Goal: Contribute content

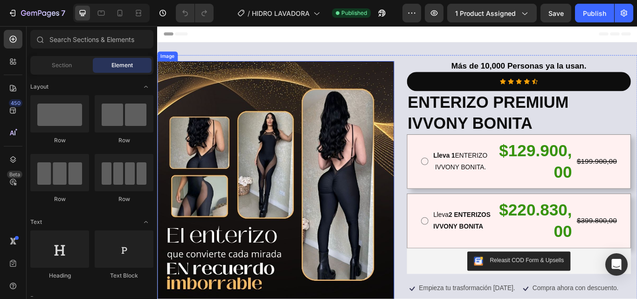
click at [258, 167] on img at bounding box center [295, 236] width 276 height 338
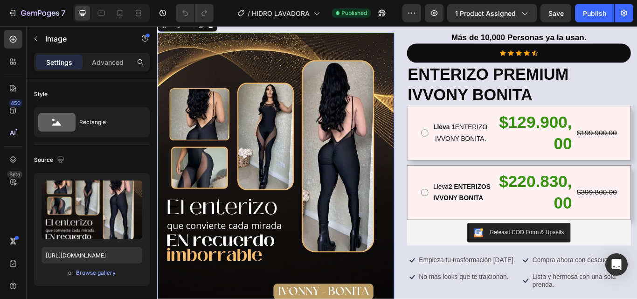
scroll to position [47, 0]
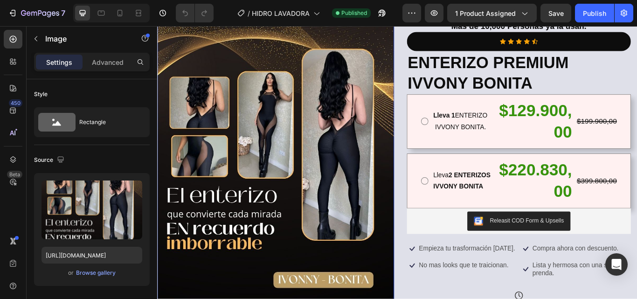
click at [271, 137] on img at bounding box center [295, 190] width 276 height 338
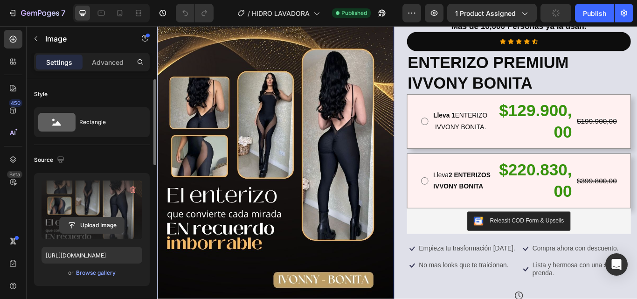
click at [83, 227] on input "file" at bounding box center [92, 225] width 64 height 16
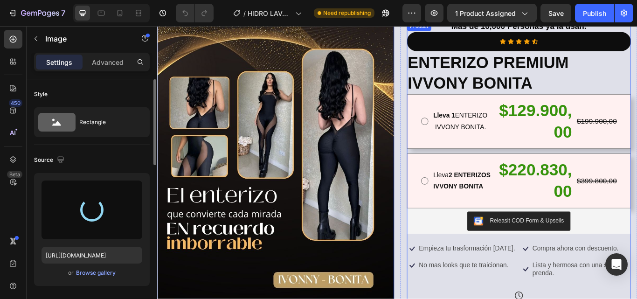
type input "[URL][DOMAIN_NAME]"
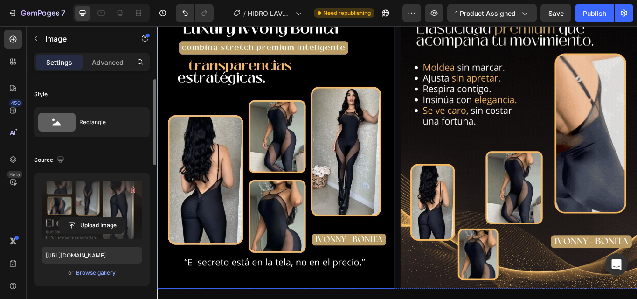
scroll to position [466, 0]
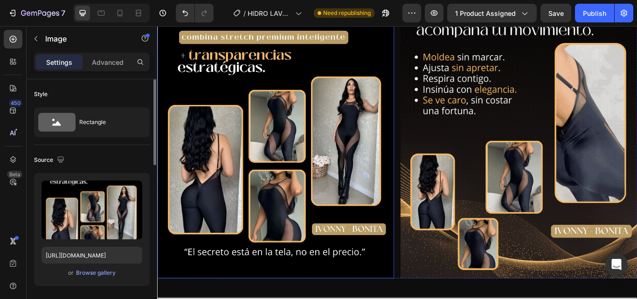
click at [264, 155] on img at bounding box center [295, 152] width 276 height 338
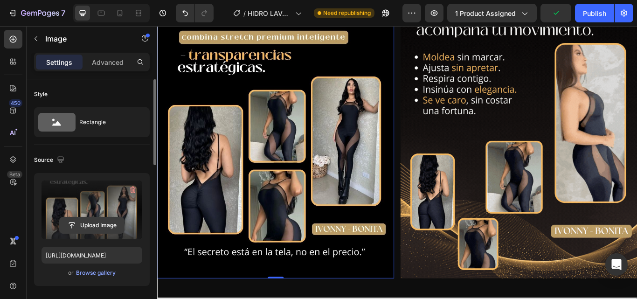
click at [90, 223] on input "file" at bounding box center [92, 225] width 64 height 16
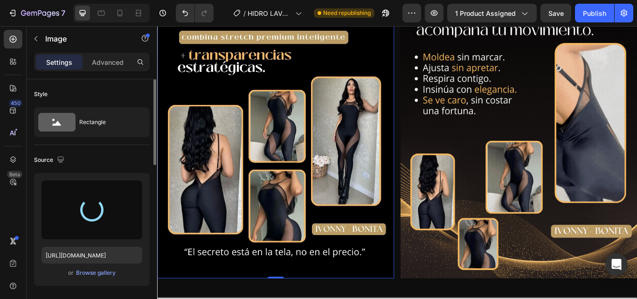
type input "[URL][DOMAIN_NAME]"
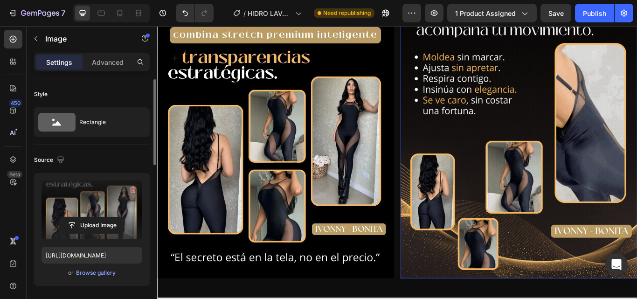
click at [608, 190] on img at bounding box center [579, 152] width 276 height 338
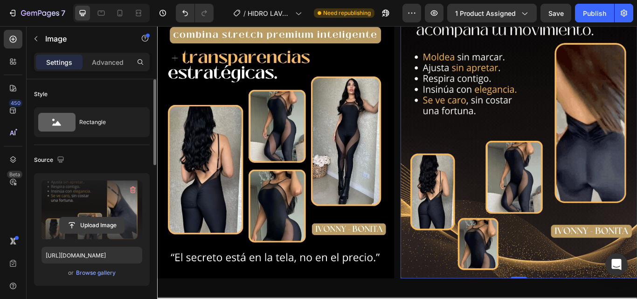
click at [81, 226] on input "file" at bounding box center [92, 225] width 64 height 16
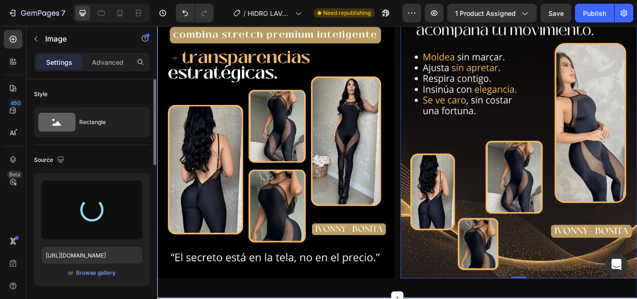
type input "[URL][DOMAIN_NAME]"
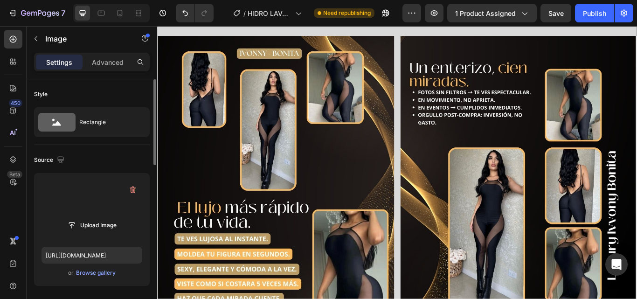
scroll to position [793, 0]
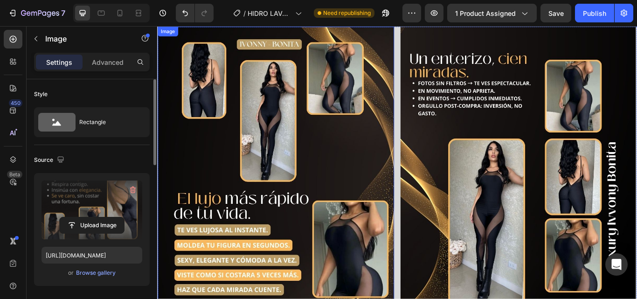
click at [260, 215] on img at bounding box center [296, 195] width 276 height 337
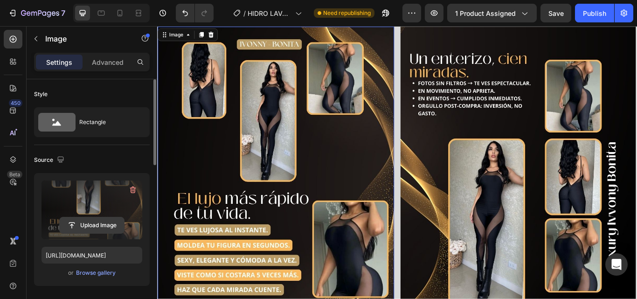
click at [90, 225] on input "file" at bounding box center [92, 225] width 64 height 16
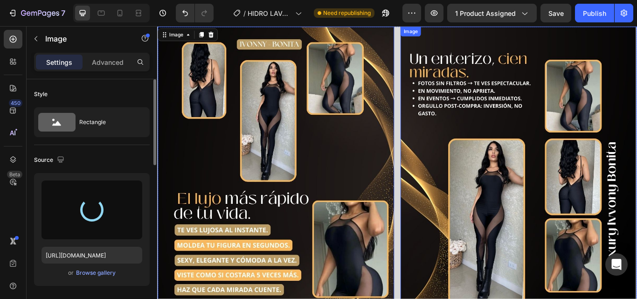
type input "[URL][DOMAIN_NAME]"
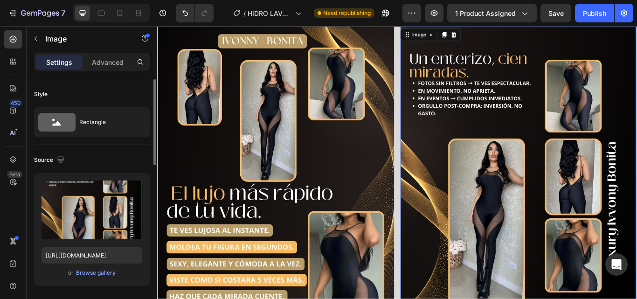
click at [567, 244] on img at bounding box center [579, 195] width 276 height 337
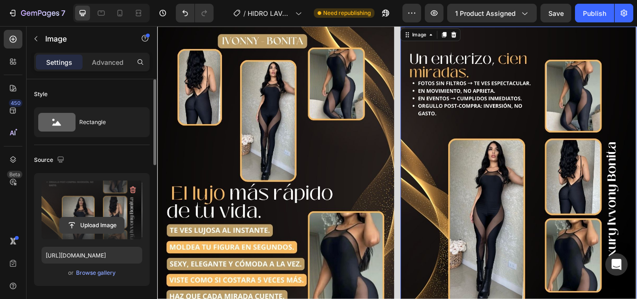
click at [88, 222] on input "file" at bounding box center [92, 225] width 64 height 16
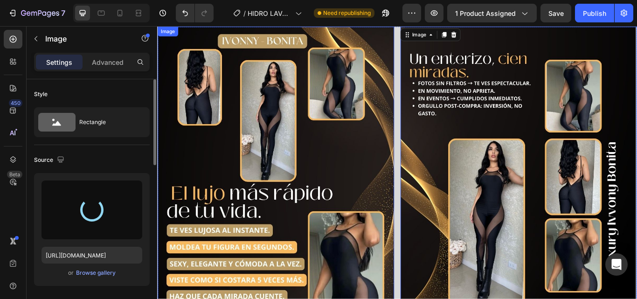
type input "[URL][DOMAIN_NAME]"
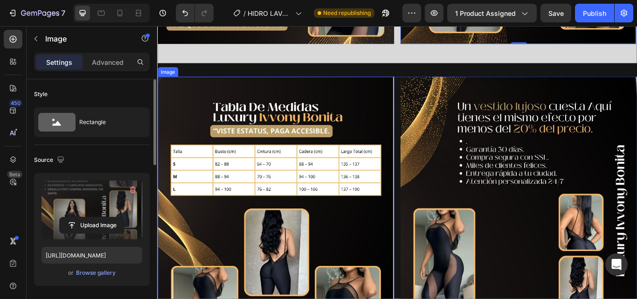
scroll to position [1119, 0]
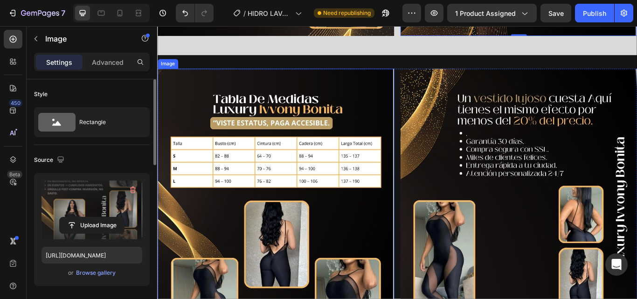
click at [283, 225] on img at bounding box center [296, 244] width 276 height 337
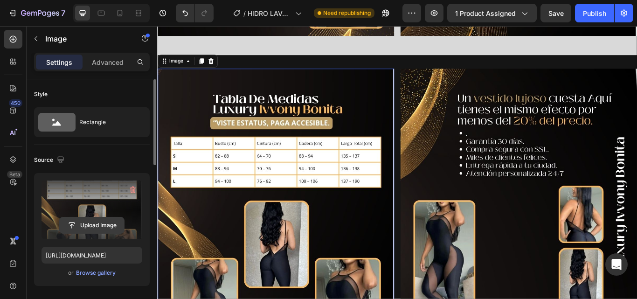
click at [83, 222] on input "file" at bounding box center [92, 225] width 64 height 16
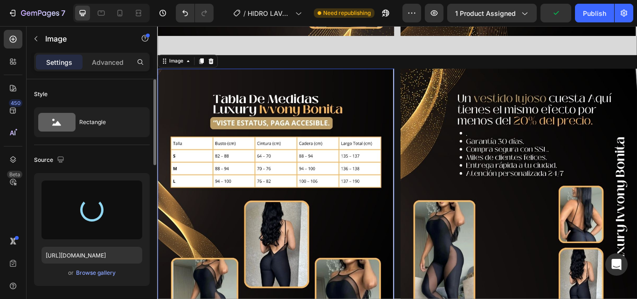
type input "[URL][DOMAIN_NAME]"
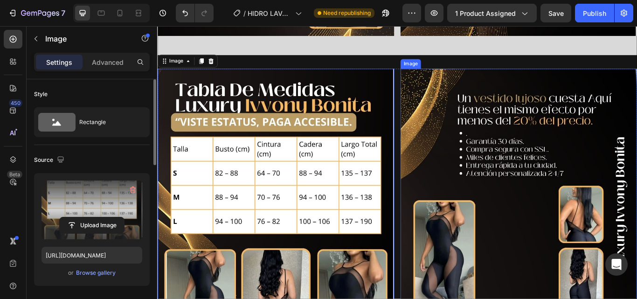
click at [583, 259] on img at bounding box center [579, 244] width 276 height 337
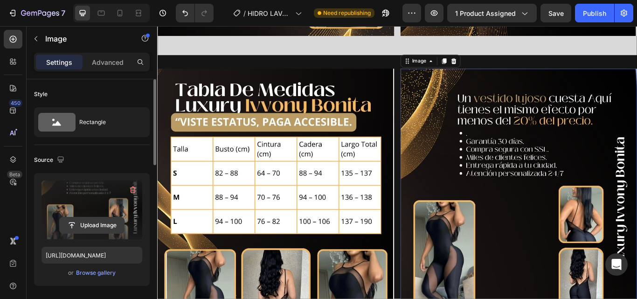
click at [86, 229] on input "file" at bounding box center [92, 225] width 64 height 16
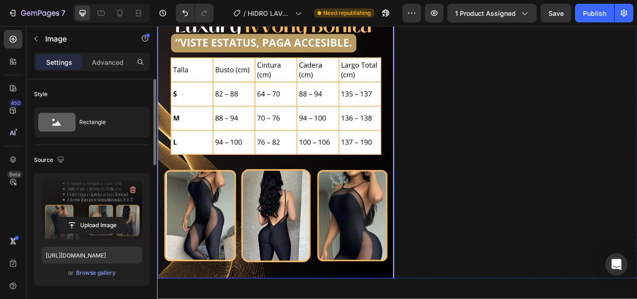
scroll to position [1213, 0]
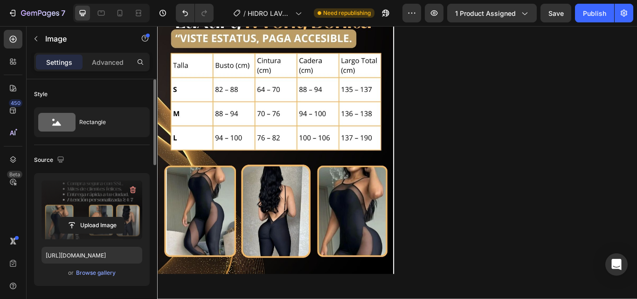
click at [86, 227] on input "file" at bounding box center [92, 225] width 64 height 16
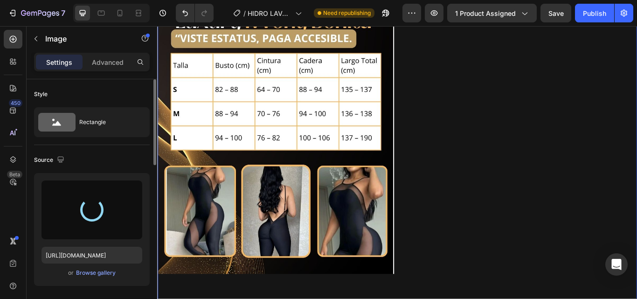
type input "[URL][DOMAIN_NAME]"
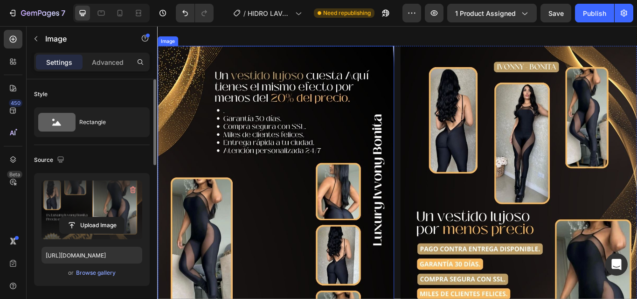
scroll to position [1539, 0]
click at [277, 233] on img at bounding box center [296, 217] width 276 height 337
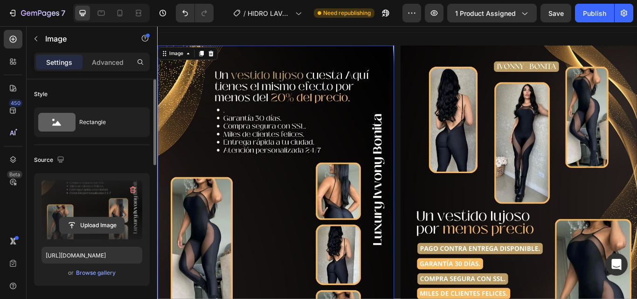
click at [81, 225] on input "file" at bounding box center [92, 225] width 64 height 16
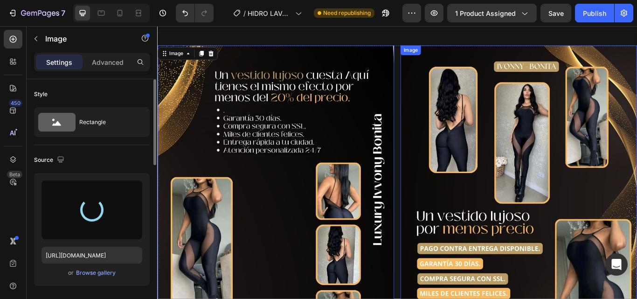
type input "[URL][DOMAIN_NAME]"
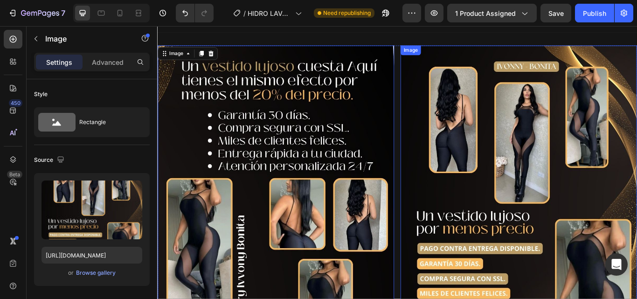
click at [548, 181] on img at bounding box center [579, 217] width 276 height 337
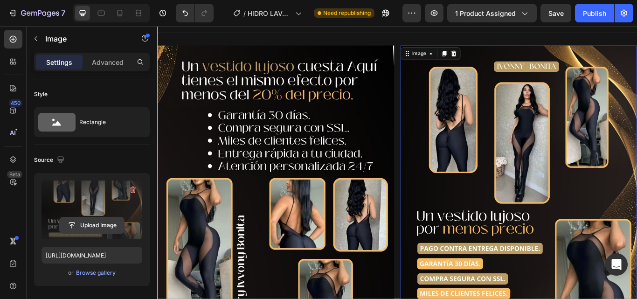
click at [88, 227] on input "file" at bounding box center [92, 225] width 64 height 16
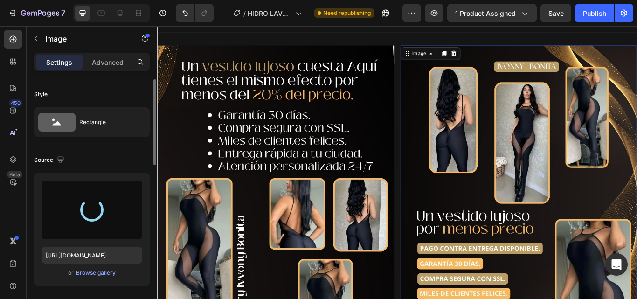
type input "[URL][DOMAIN_NAME]"
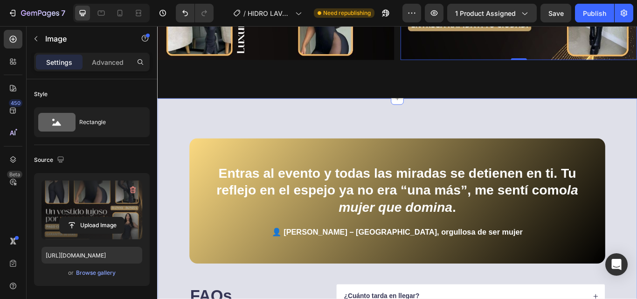
scroll to position [1866, 0]
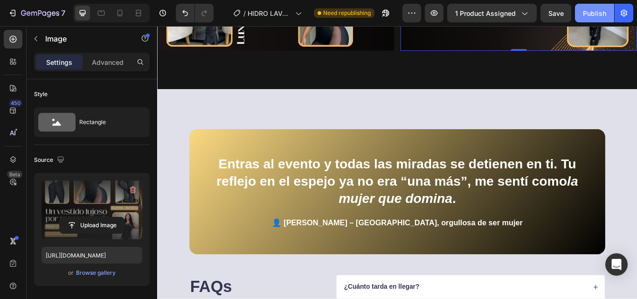
click at [592, 9] on div "Publish" at bounding box center [594, 13] width 23 height 10
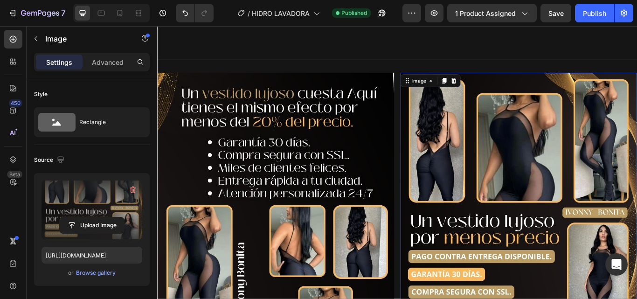
scroll to position [1493, 0]
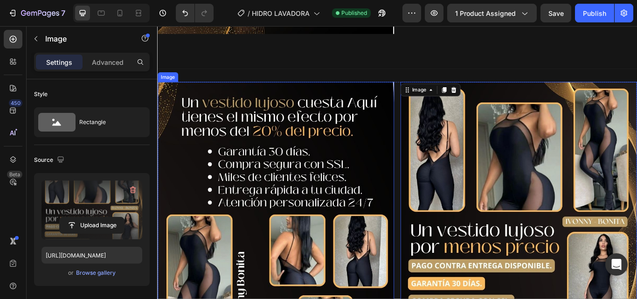
click at [259, 263] on img at bounding box center [296, 259] width 276 height 337
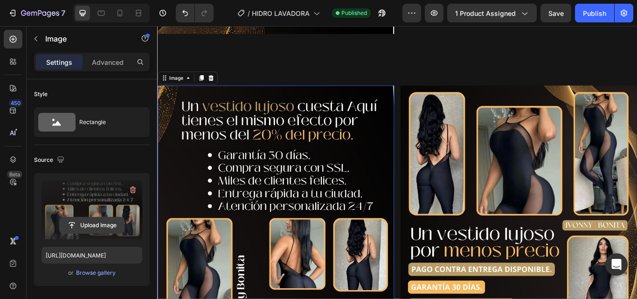
click at [90, 228] on input "file" at bounding box center [92, 225] width 64 height 16
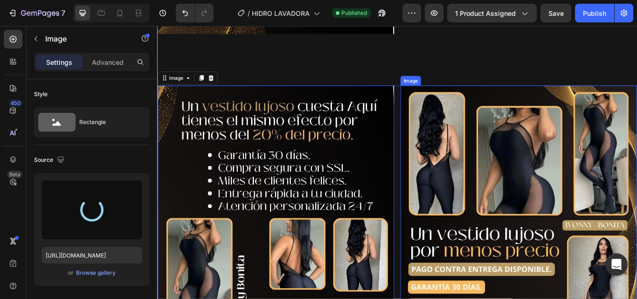
type input "[URL][DOMAIN_NAME]"
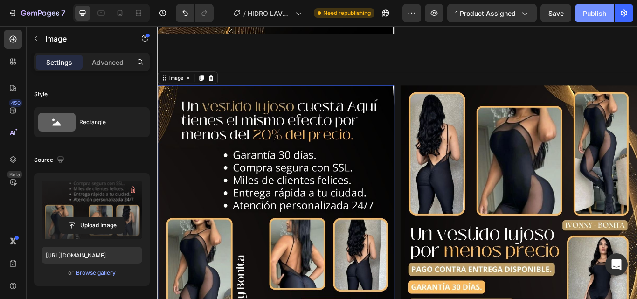
click at [599, 13] on div "Publish" at bounding box center [594, 13] width 23 height 10
